Goal: Transaction & Acquisition: Subscribe to service/newsletter

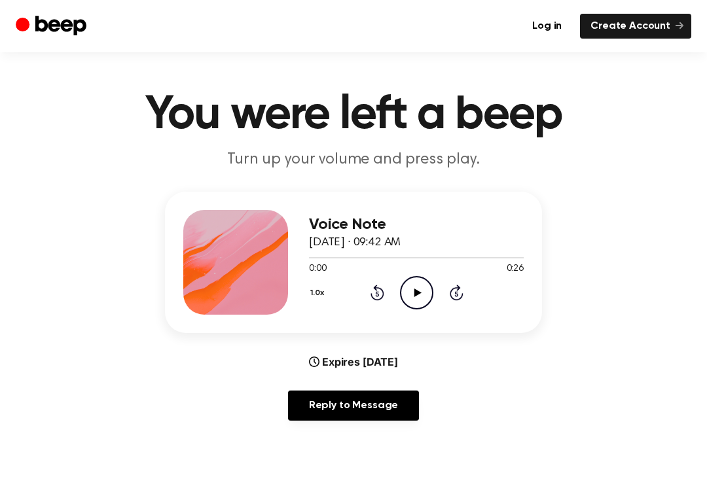
click at [418, 300] on icon "Play Audio" at bounding box center [416, 292] width 33 height 33
click at [412, 293] on icon "Play Audio" at bounding box center [416, 292] width 33 height 33
click at [437, 300] on div "1.0x Rewind 5 seconds Play Audio Skip 5 seconds" at bounding box center [416, 292] width 215 height 33
click at [416, 286] on icon "Play Audio" at bounding box center [416, 292] width 33 height 33
click at [422, 283] on icon "Pause Audio" at bounding box center [416, 292] width 33 height 33
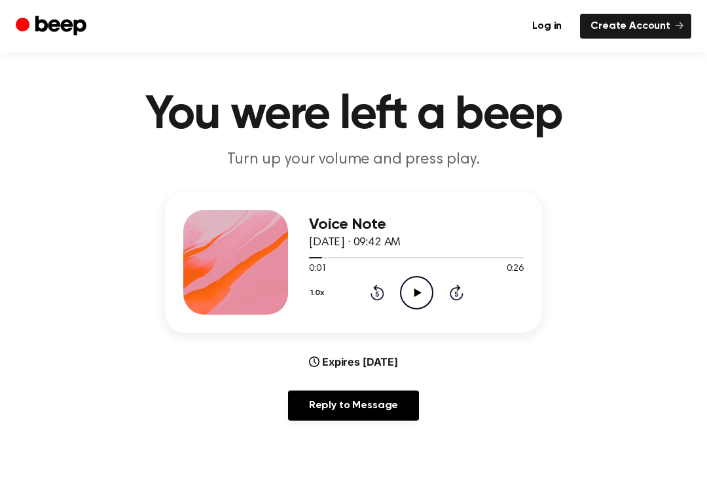
click at [409, 289] on icon "Play Audio" at bounding box center [416, 292] width 33 height 33
click at [400, 296] on icon "Play Audio" at bounding box center [416, 292] width 33 height 33
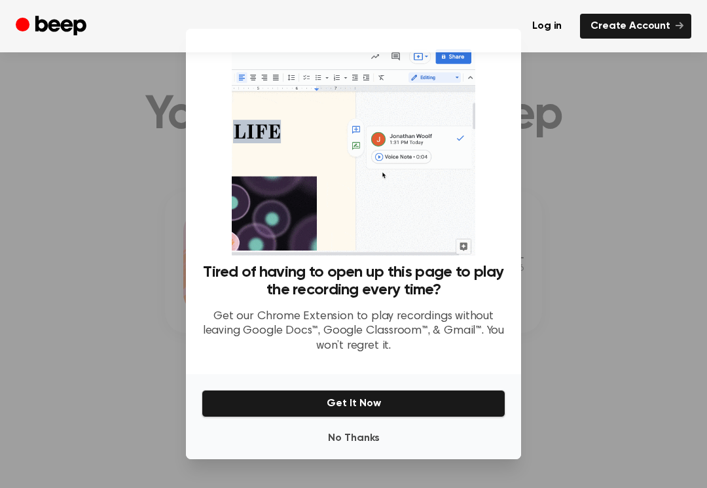
click at [360, 399] on button "Get It Now" at bounding box center [354, 403] width 304 height 27
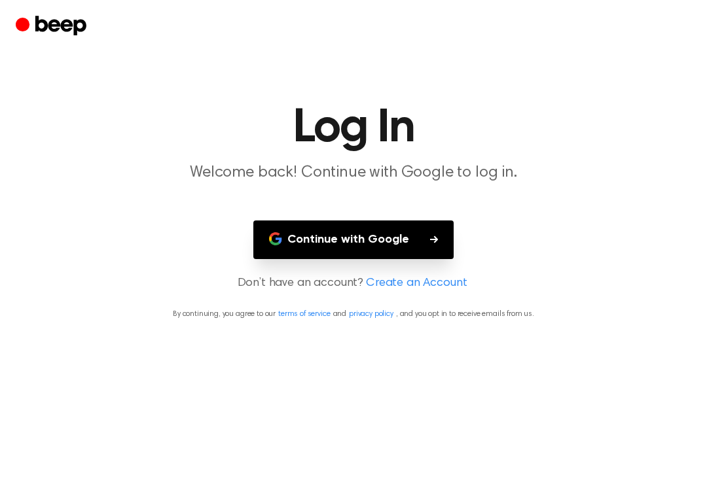
click at [384, 232] on button "Continue with Google" at bounding box center [353, 240] width 200 height 39
